Goal: Find specific page/section: Find specific page/section

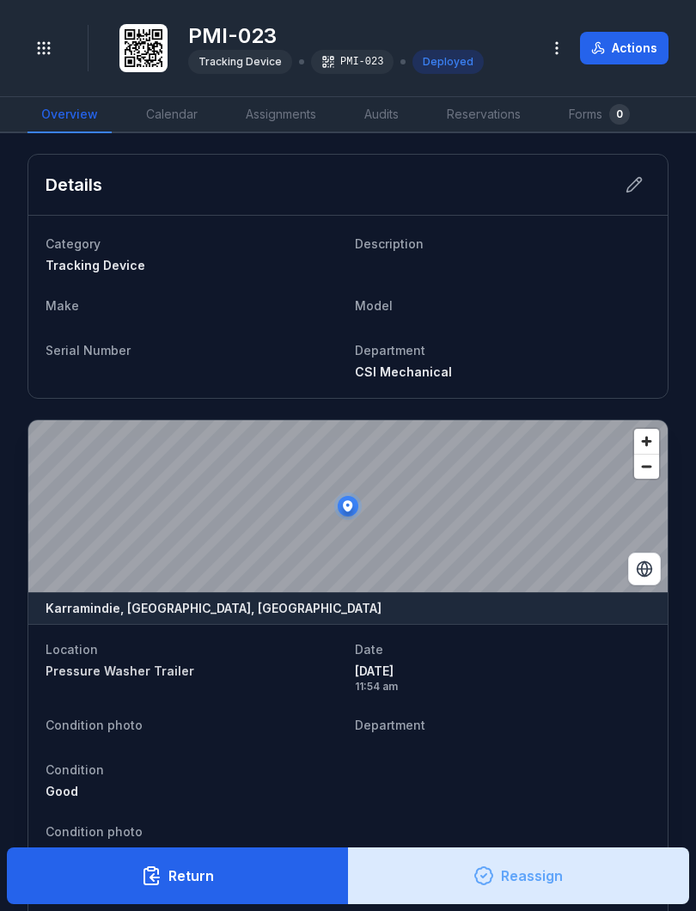
click at [52, 39] on button "Toggle Navigation" at bounding box center [44, 48] width 33 height 33
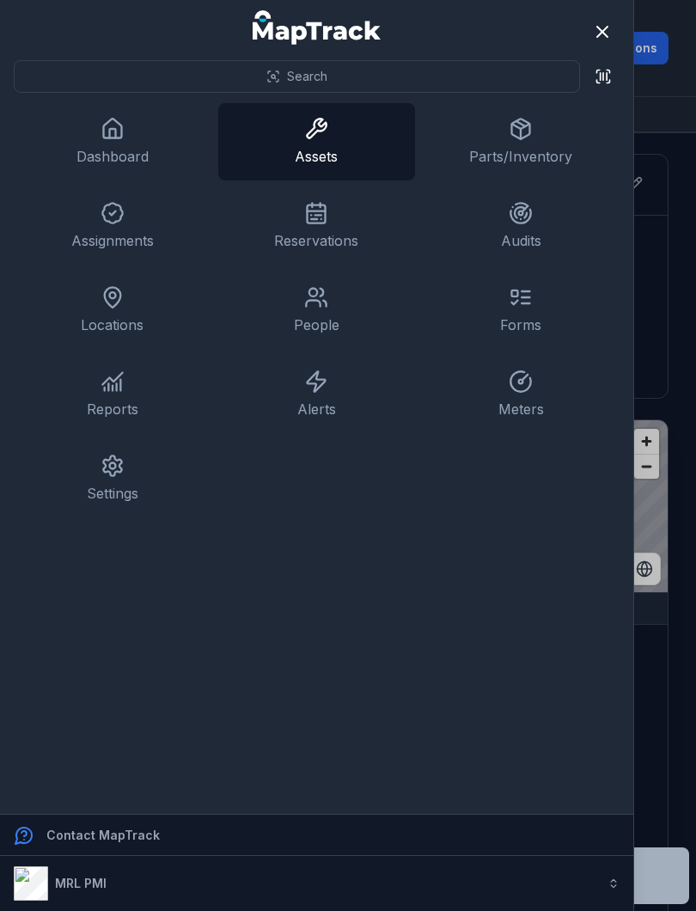
click at [119, 145] on link "Dashboard" at bounding box center [113, 141] width 198 height 77
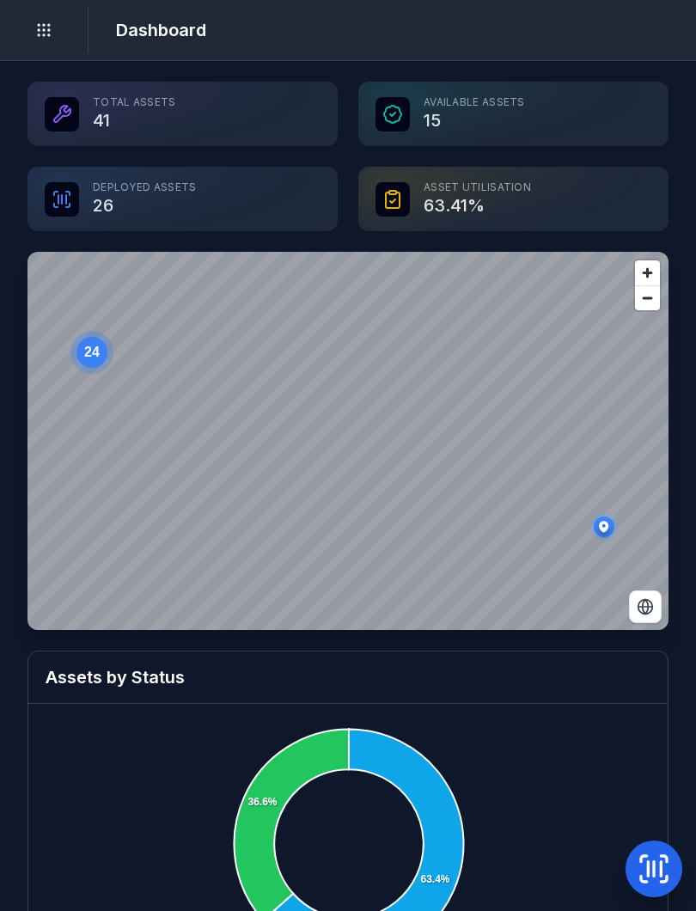
click at [221, 217] on div "Deployed Assets 26" at bounding box center [183, 199] width 310 height 64
click at [142, 209] on div "Deployed Assets 26" at bounding box center [183, 199] width 310 height 64
click at [89, 186] on div "Deployed Assets 26" at bounding box center [183, 199] width 310 height 64
click at [57, 203] on icon at bounding box center [62, 199] width 21 height 21
click at [277, 363] on circle at bounding box center [269, 365] width 31 height 31
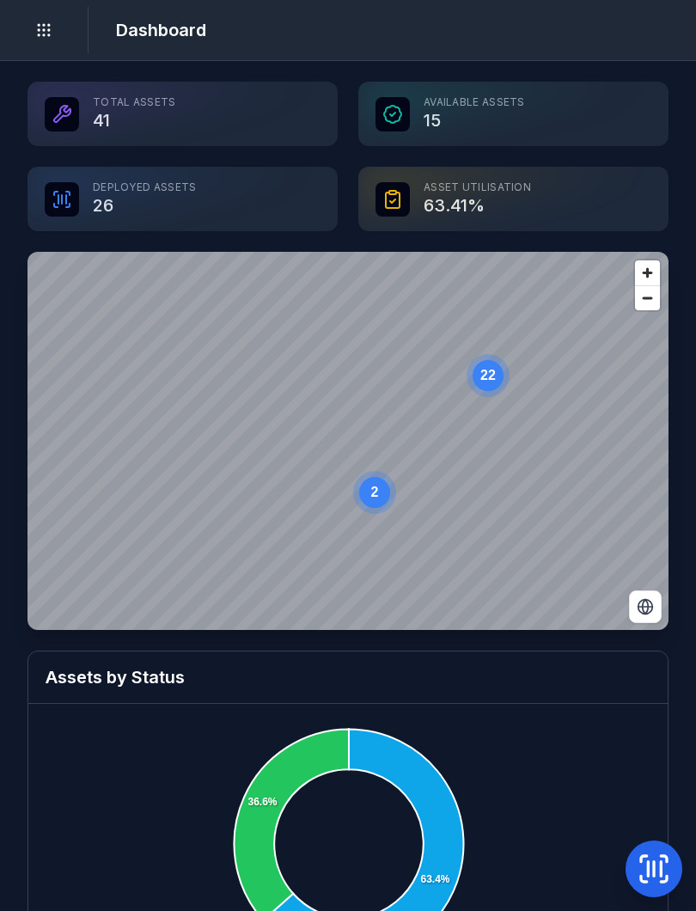
click at [374, 495] on text "2" at bounding box center [375, 492] width 8 height 15
click at [643, 606] on icon "Switch to Satellite View" at bounding box center [646, 607] width 6 height 15
click at [150, 112] on div "Total Assets 41" at bounding box center [183, 114] width 310 height 64
click at [110, 116] on div "Total Assets 41" at bounding box center [183, 114] width 310 height 64
click at [72, 120] on div at bounding box center [62, 114] width 34 height 34
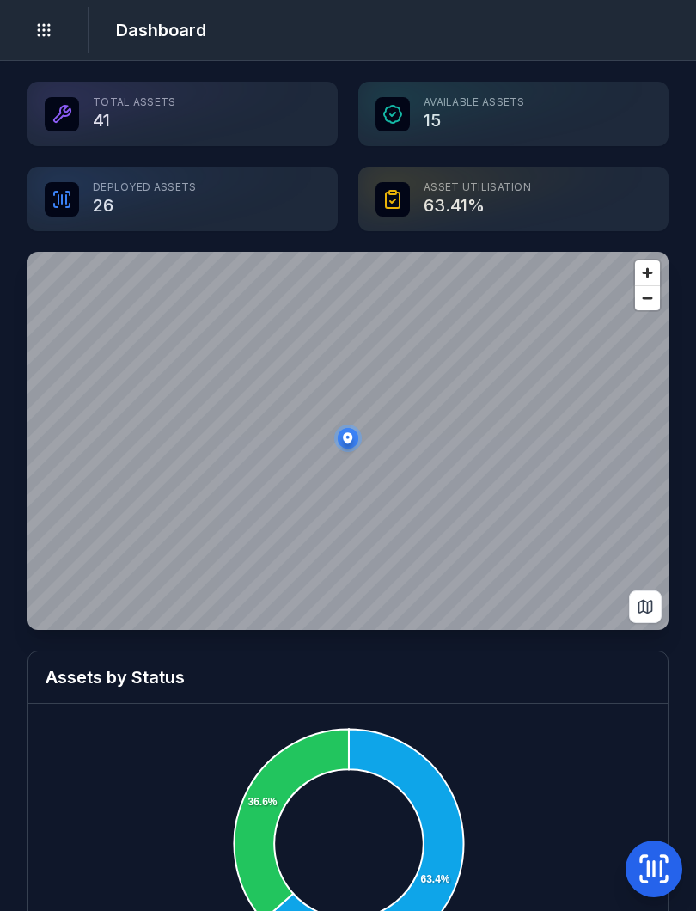
click at [65, 109] on icon at bounding box center [62, 114] width 21 height 21
click at [64, 109] on icon at bounding box center [62, 113] width 16 height 16
click at [62, 112] on icon at bounding box center [62, 114] width 21 height 21
click at [43, 39] on button "Toggle Navigation" at bounding box center [44, 30] width 33 height 33
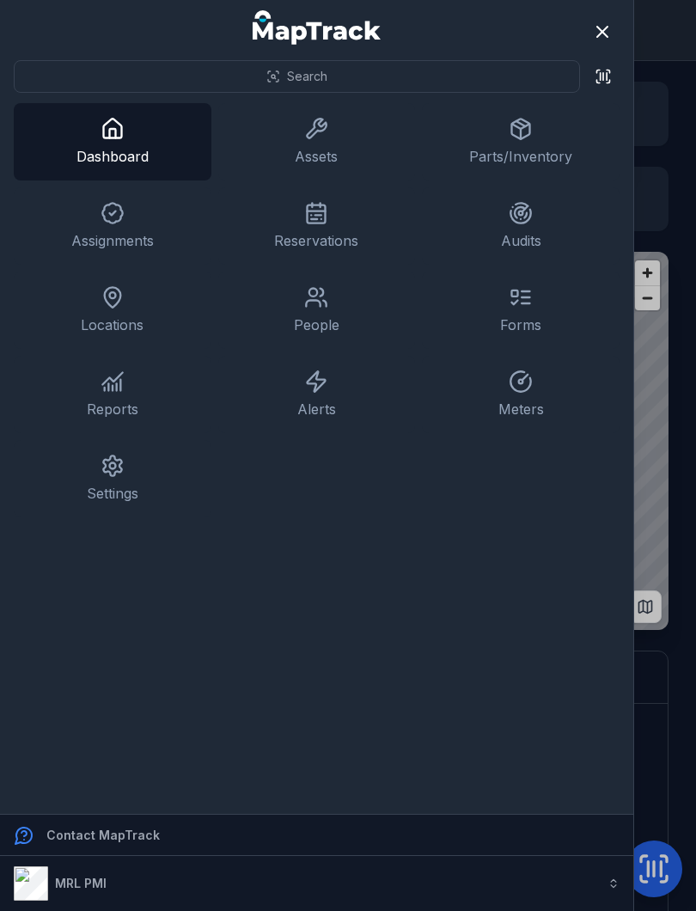
click at [319, 146] on link "Assets" at bounding box center [317, 141] width 198 height 77
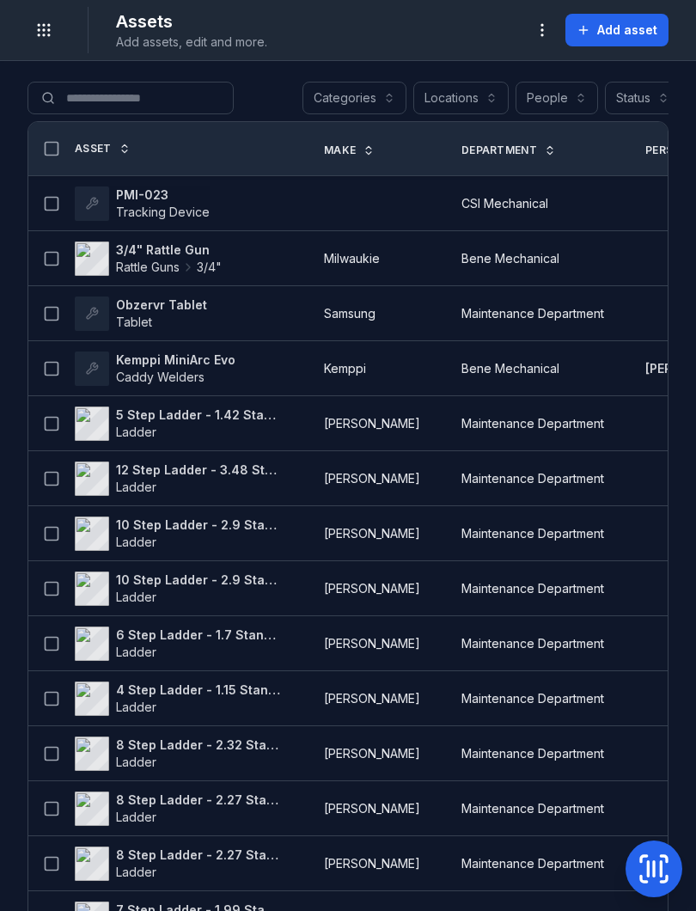
click at [178, 208] on span "Tracking Device" at bounding box center [163, 212] width 94 height 15
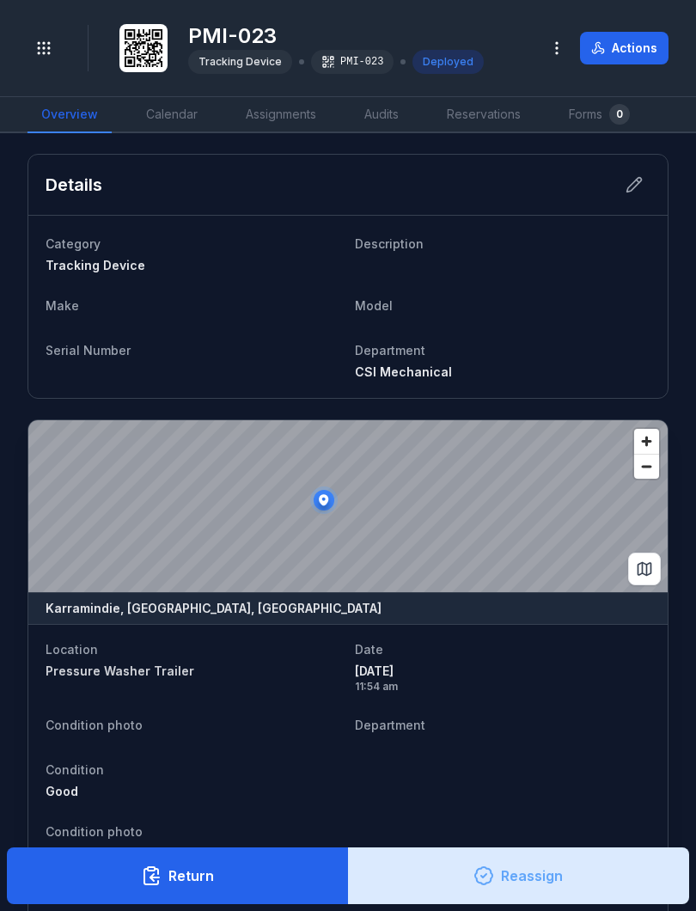
click at [322, 504] on icon at bounding box center [323, 499] width 9 height 11
click at [51, 60] on button "Toggle Navigation" at bounding box center [44, 48] width 33 height 33
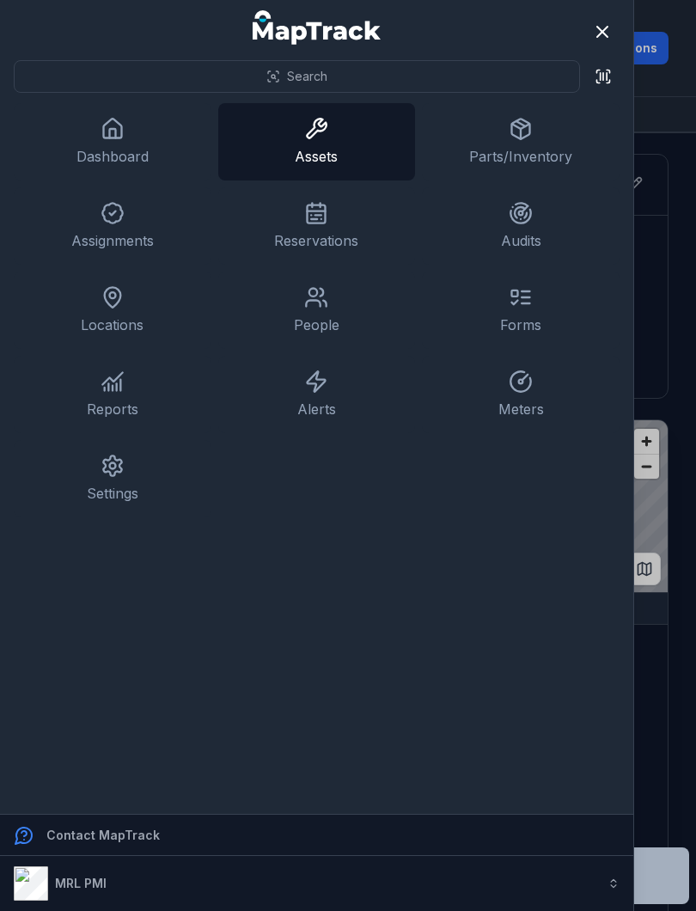
click at [332, 152] on link "Assets" at bounding box center [317, 141] width 198 height 77
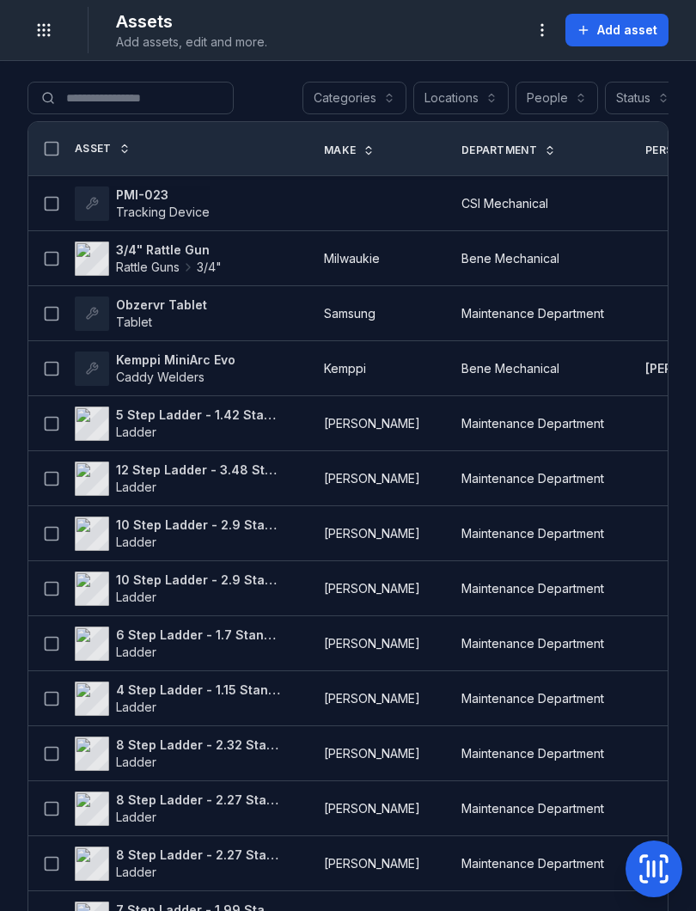
click at [152, 213] on span "Tracking Device" at bounding box center [163, 212] width 94 height 15
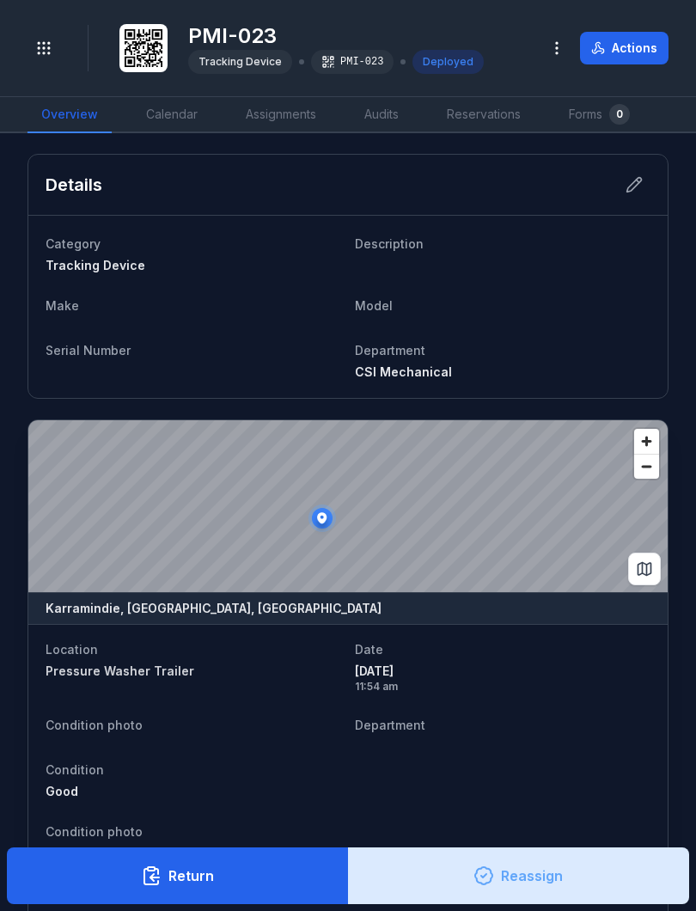
click at [40, 35] on button "Toggle Navigation" at bounding box center [44, 48] width 33 height 33
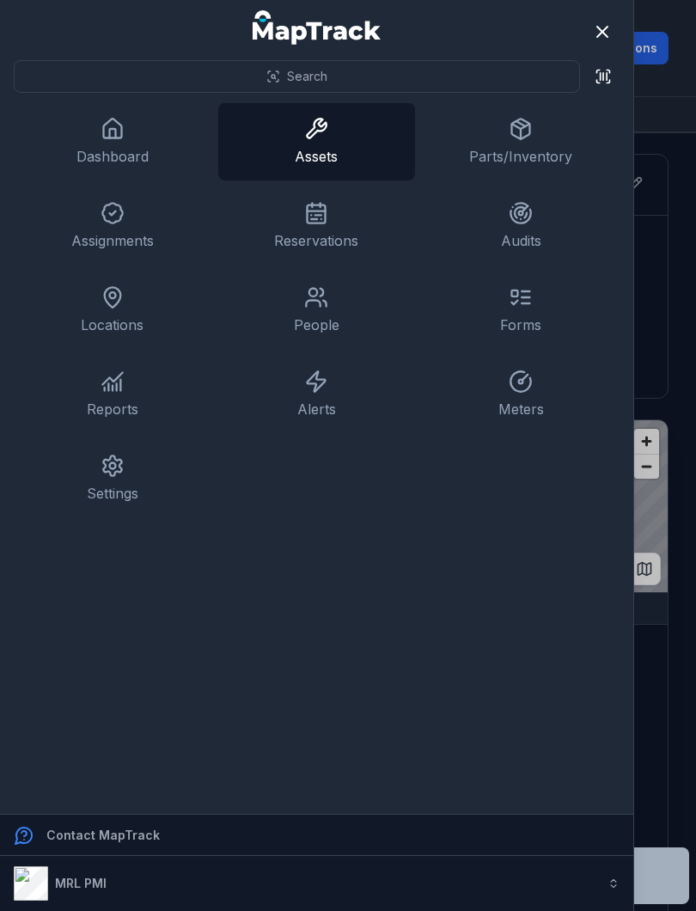
click at [103, 141] on link "Dashboard" at bounding box center [113, 141] width 198 height 77
